Goal: Task Accomplishment & Management: Use online tool/utility

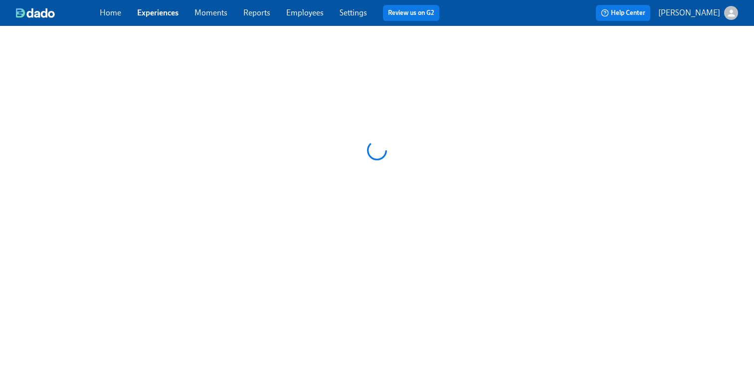
click at [304, 13] on link "Employees" at bounding box center [304, 12] width 37 height 9
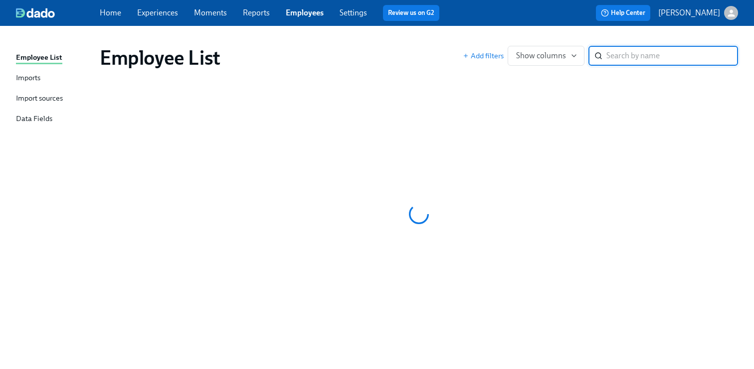
click at [642, 54] on input "search" at bounding box center [672, 56] width 132 height 20
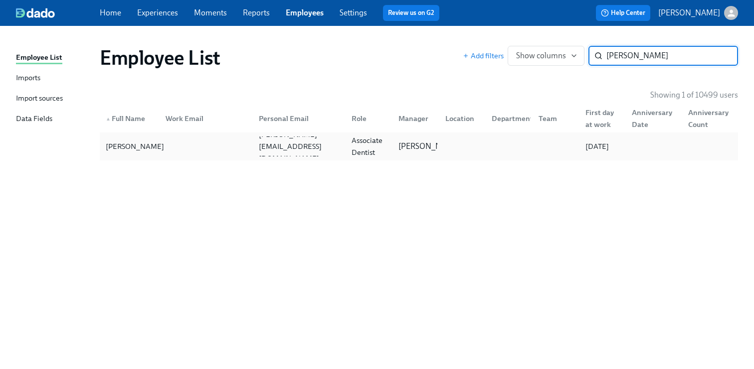
type input "[PERSON_NAME]"
click at [129, 149] on div "[PERSON_NAME]" at bounding box center [135, 147] width 66 height 12
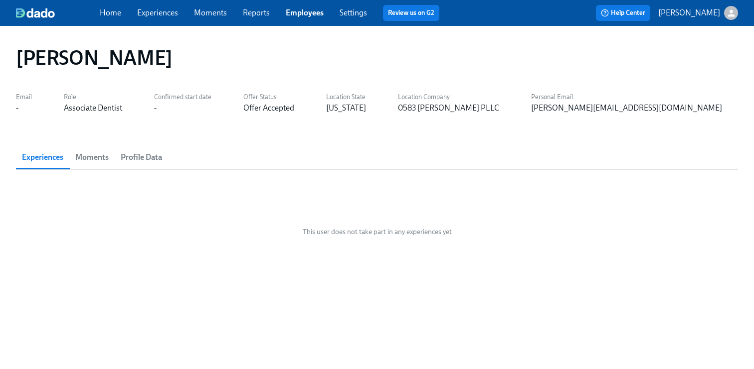
click at [166, 8] on link "Experiences" at bounding box center [157, 12] width 41 height 9
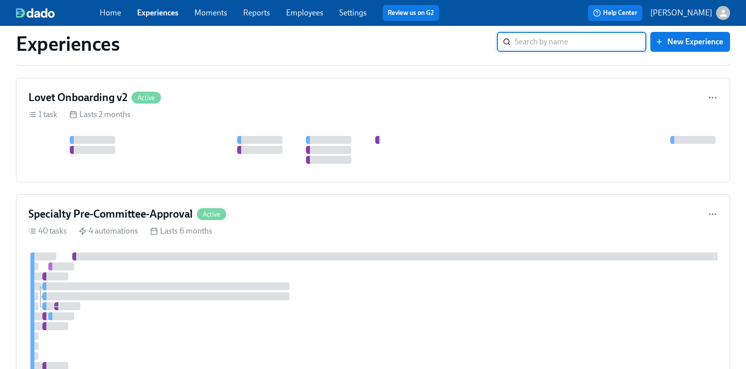
scroll to position [1244, 0]
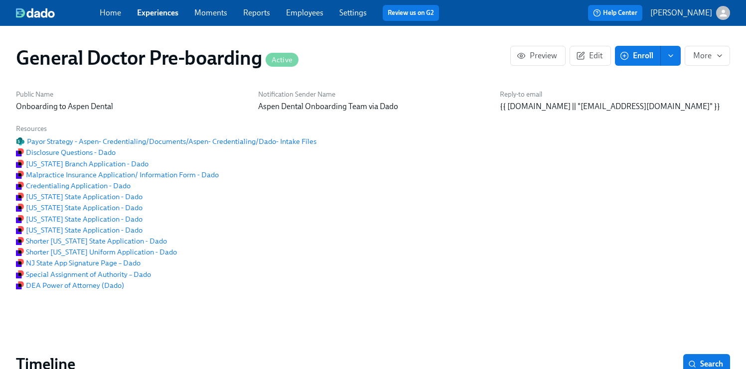
click at [644, 55] on span "Enroll" at bounding box center [637, 56] width 31 height 10
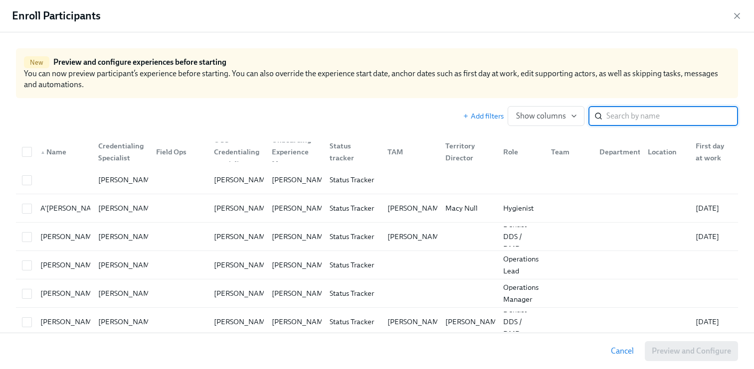
click at [656, 118] on input "search" at bounding box center [672, 116] width 132 height 20
paste input "[PERSON_NAME]"
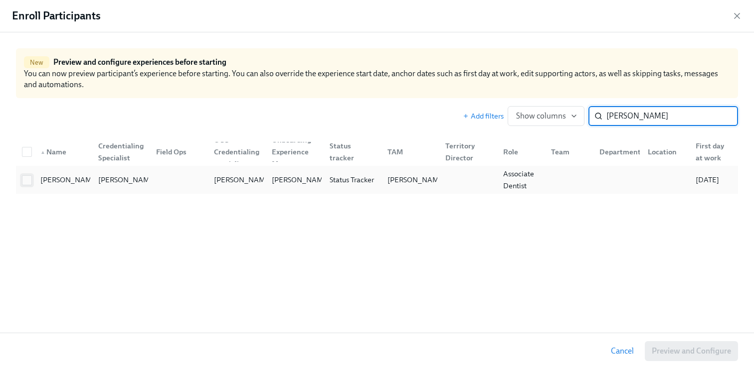
type input "[PERSON_NAME]"
click at [28, 180] on input "checkbox" at bounding box center [26, 180] width 9 height 9
checkbox input "true"
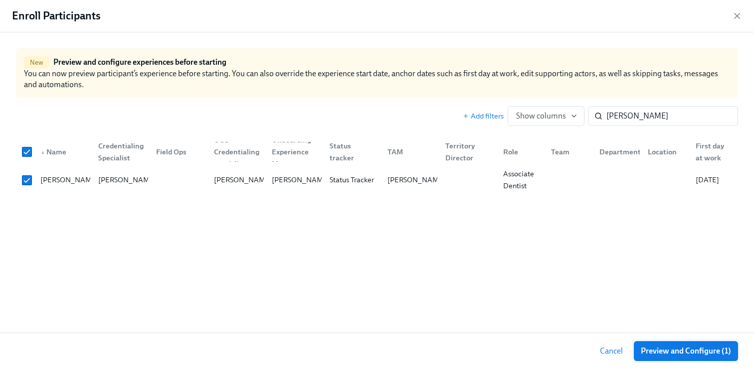
click at [721, 351] on span "Preview and Configure (1)" at bounding box center [686, 352] width 90 height 10
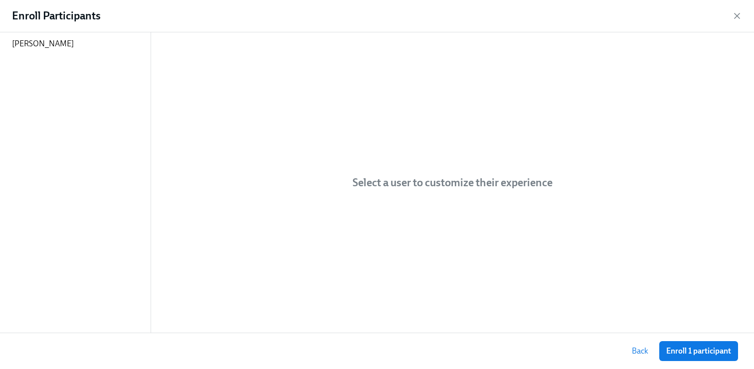
click at [721, 351] on span "Enroll 1 participant" at bounding box center [698, 352] width 65 height 10
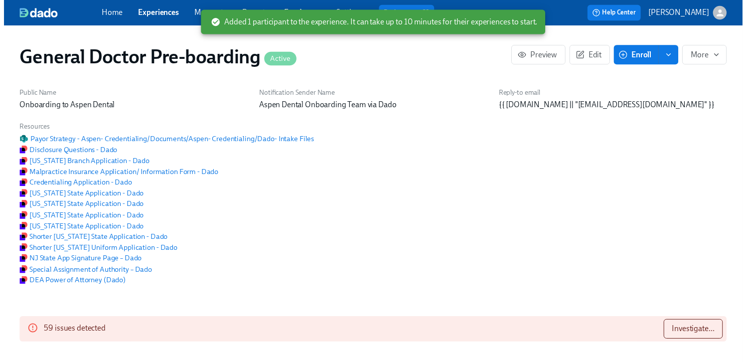
scroll to position [0, 25741]
